Goal: Task Accomplishment & Management: Use online tool/utility

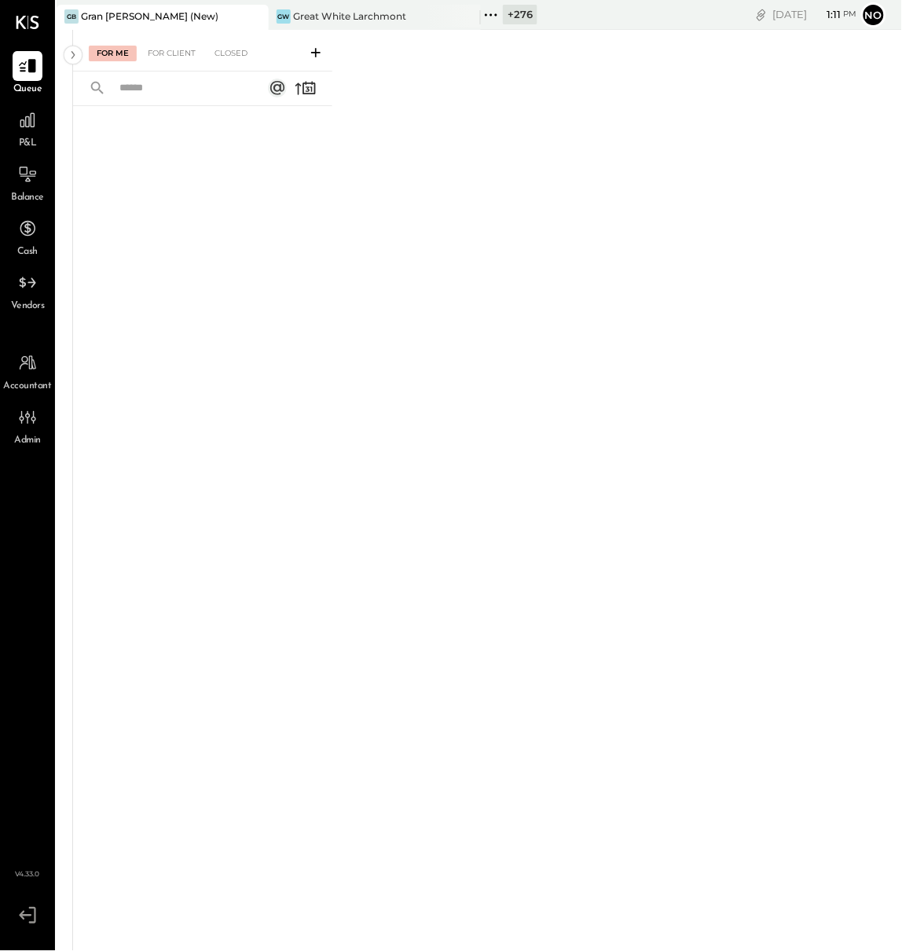
click at [489, 10] on icon at bounding box center [491, 15] width 20 height 20
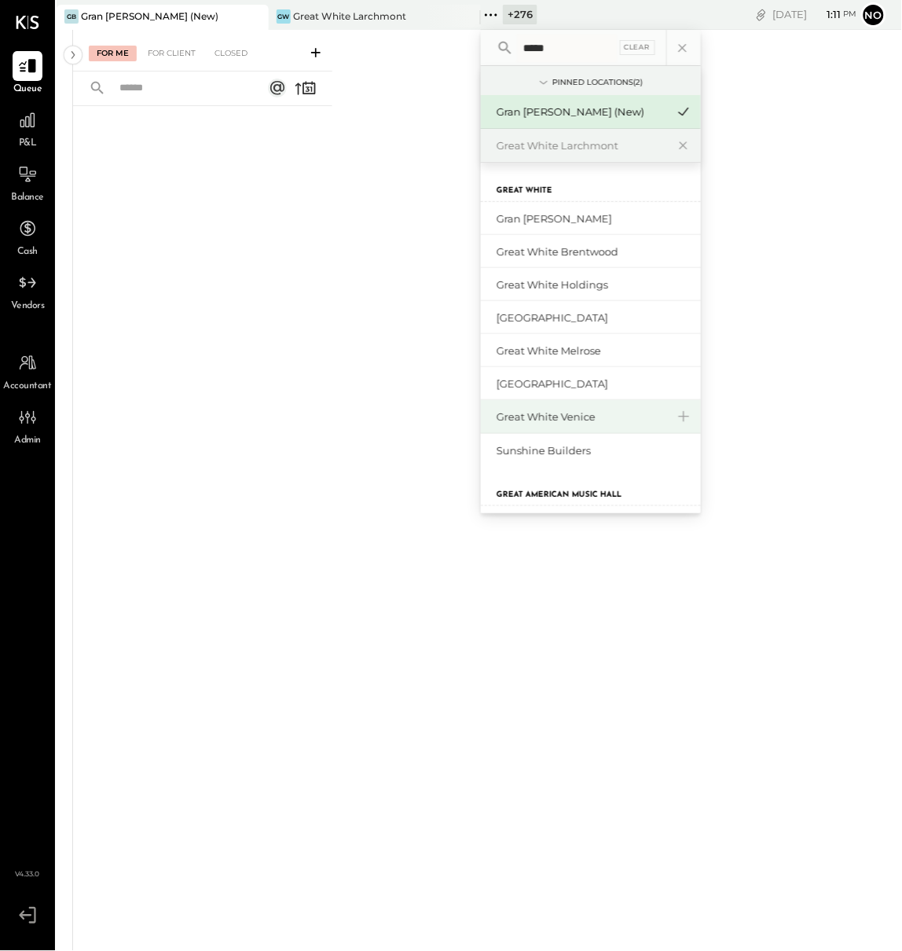
type input "*****"
click at [581, 411] on div "Great White Venice" at bounding box center [582, 416] width 170 height 15
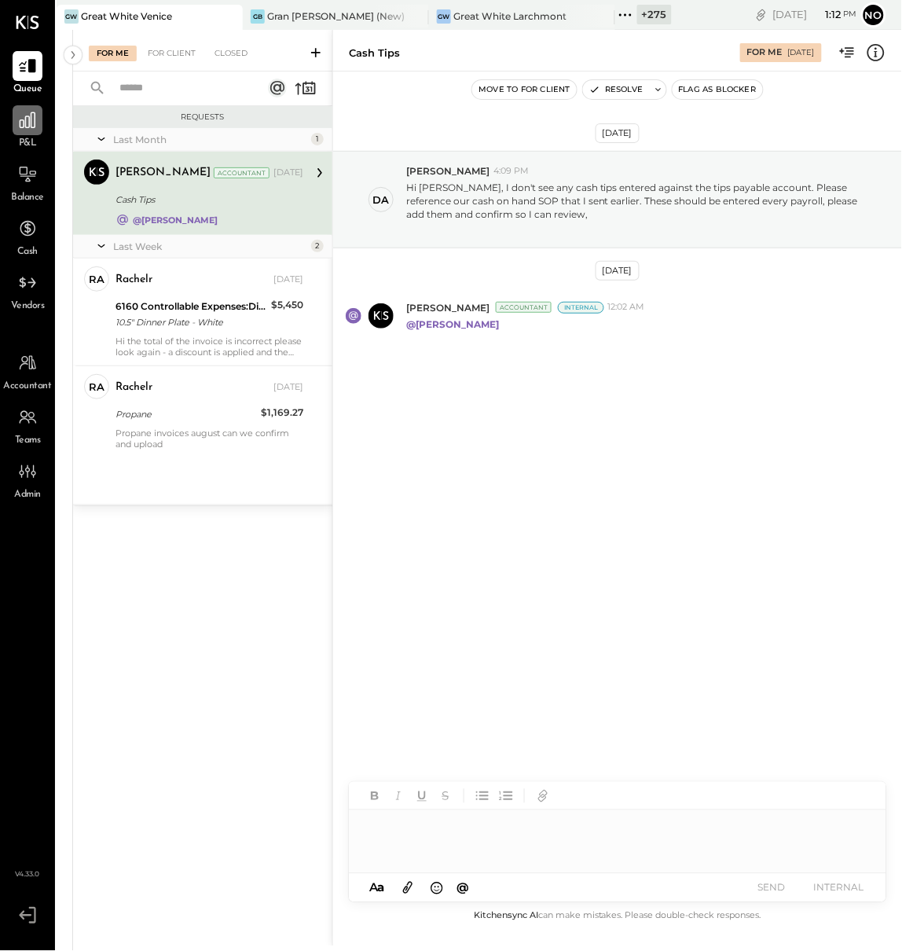
click at [32, 115] on icon at bounding box center [27, 120] width 20 height 20
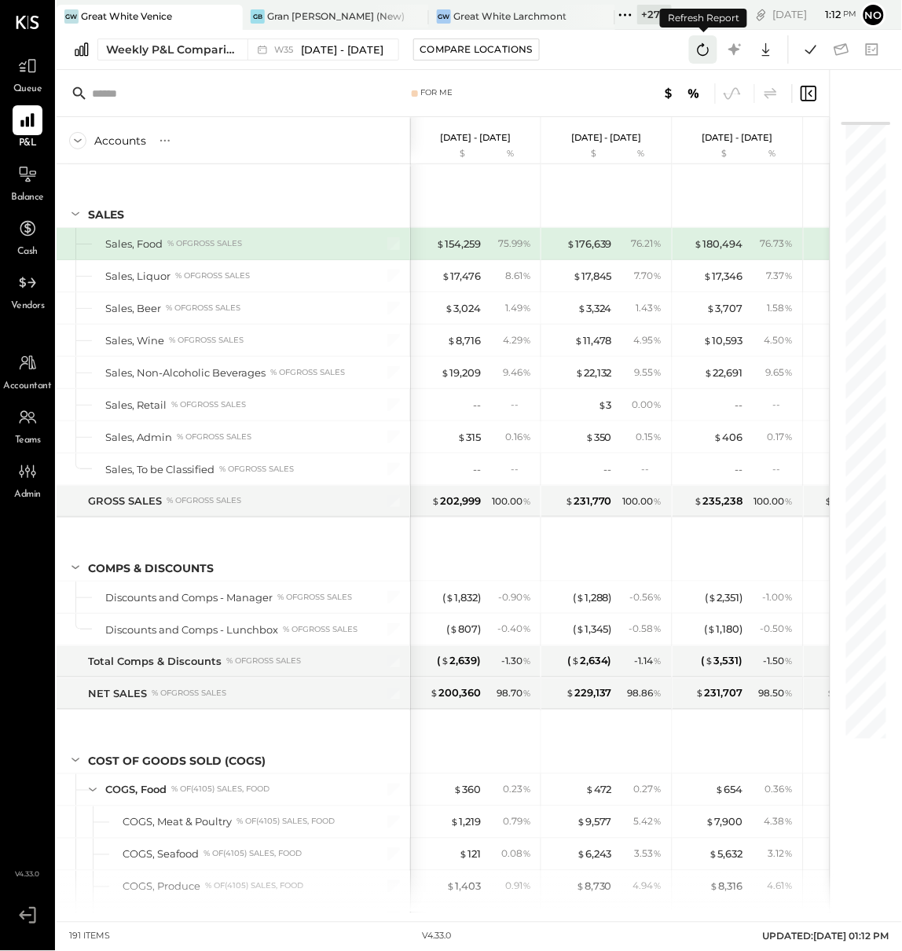
click at [700, 52] on icon at bounding box center [703, 49] width 20 height 20
click at [702, 51] on icon at bounding box center [703, 49] width 20 height 20
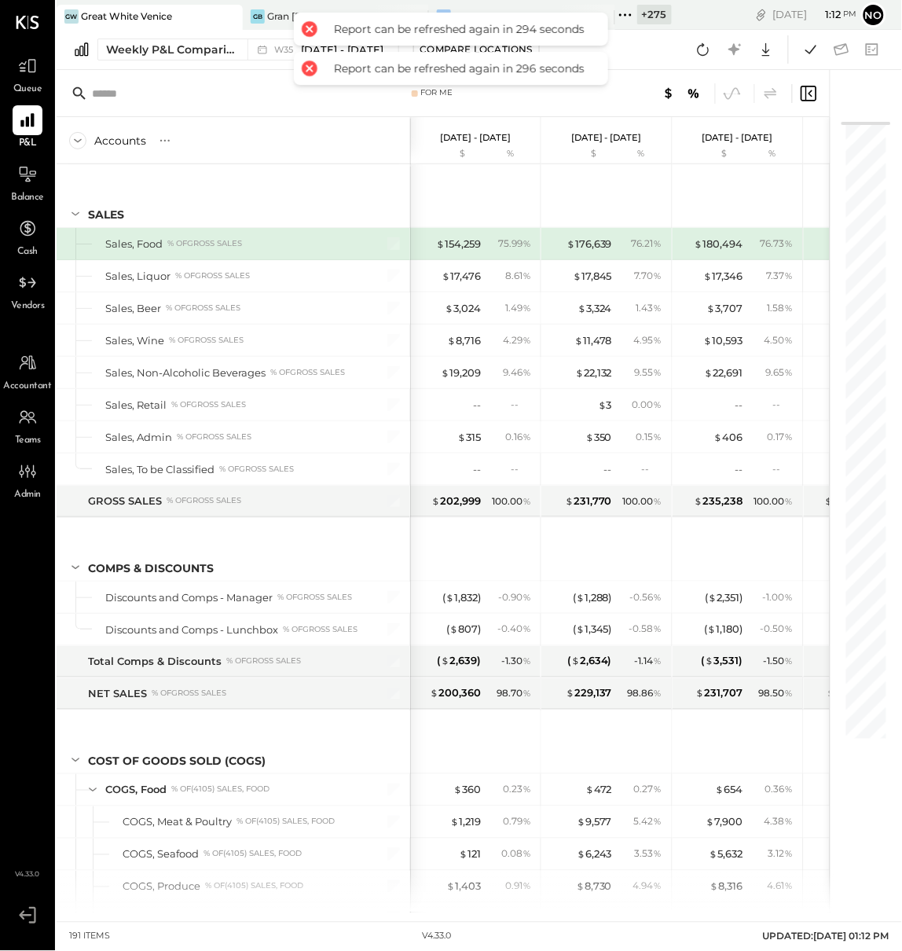
click at [507, 101] on div "For Me" at bounding box center [443, 93] width 773 height 47
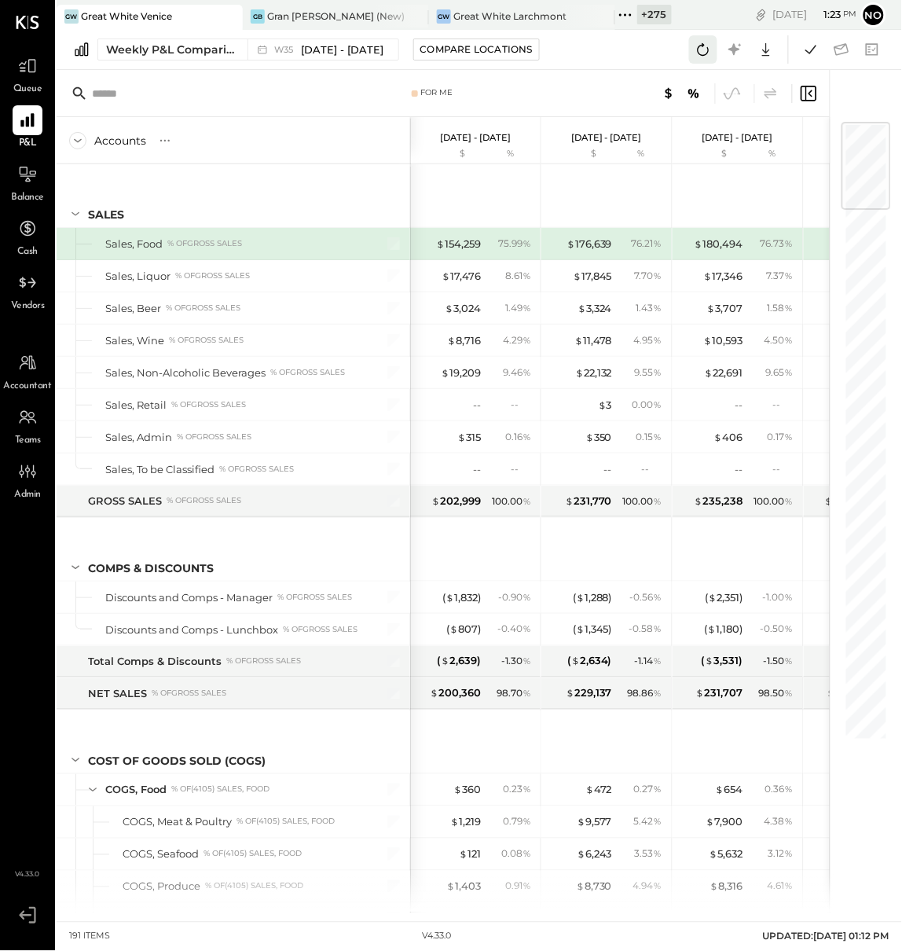
click at [704, 48] on icon at bounding box center [703, 49] width 20 height 20
